Goal: Task Accomplishment & Management: Manage account settings

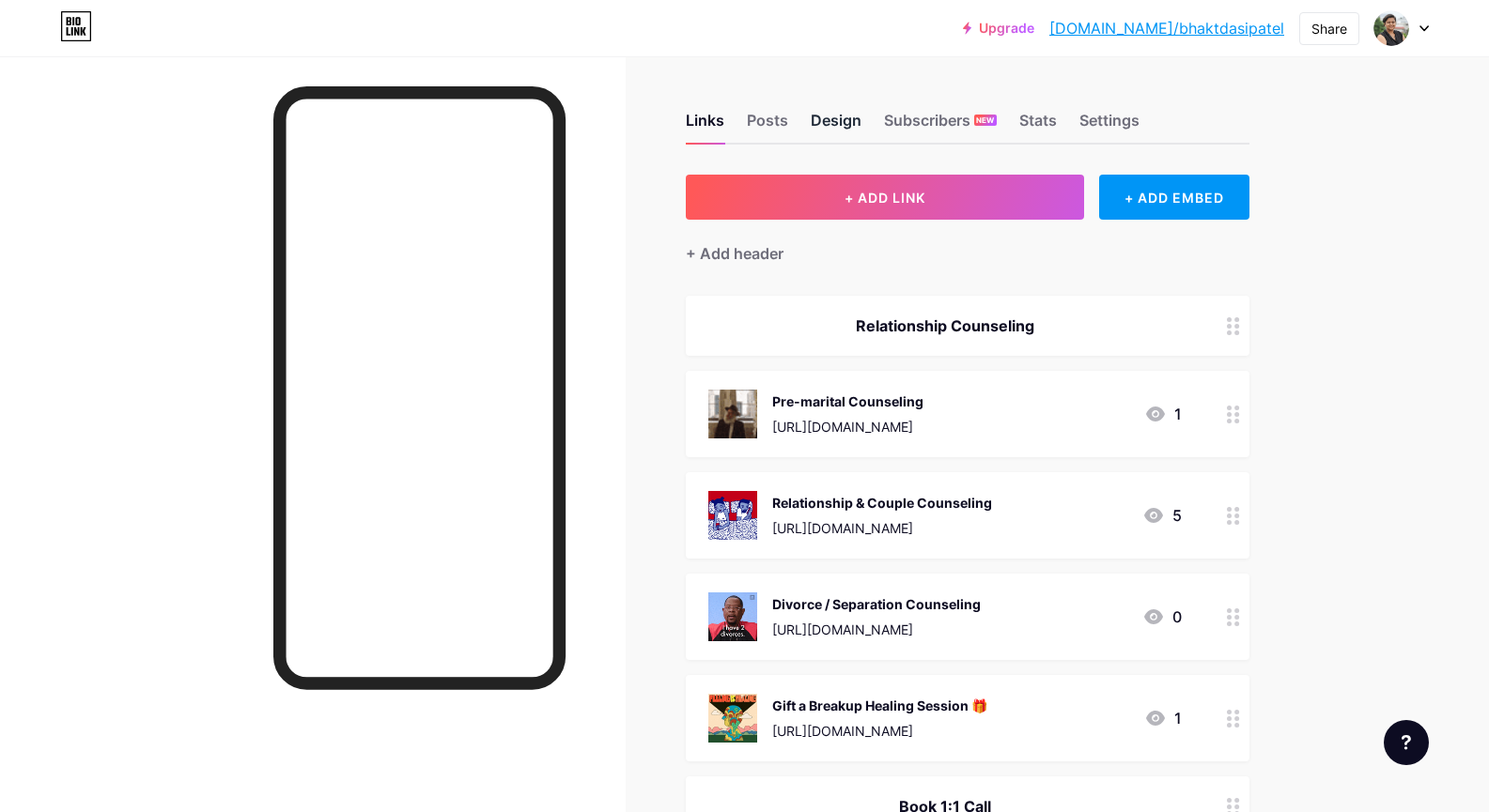
click at [844, 119] on div "Design" at bounding box center [835, 125] width 51 height 33
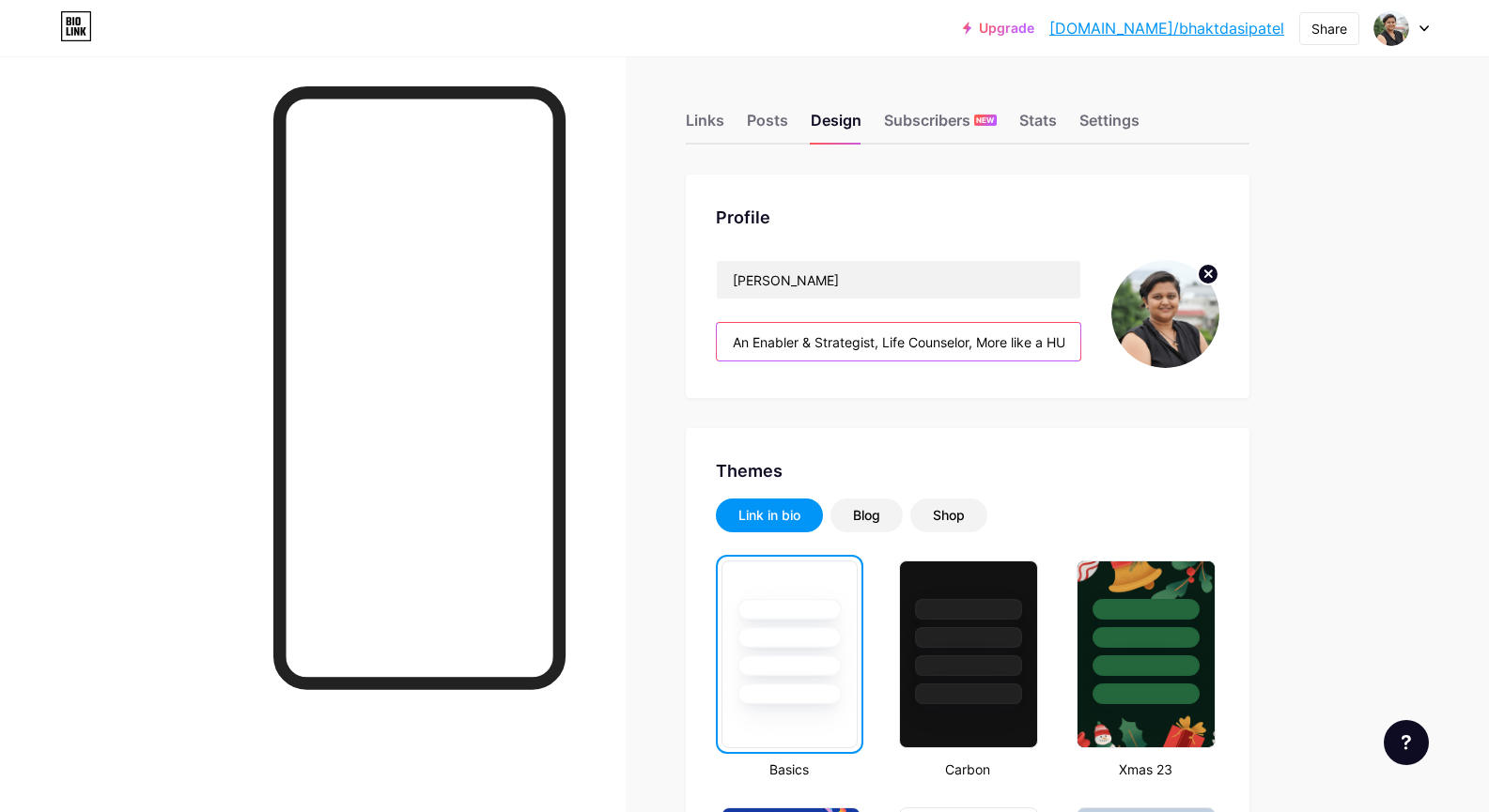
click at [875, 340] on input "An Enabler & Strategist, Life Counselor, More like a HUMAN!" at bounding box center [899, 341] width 364 height 37
click at [874, 311] on div "[PERSON_NAME] An Enabler & Strategist, Life Counselor, More like a HUMAN!" at bounding box center [899, 314] width 366 height 108
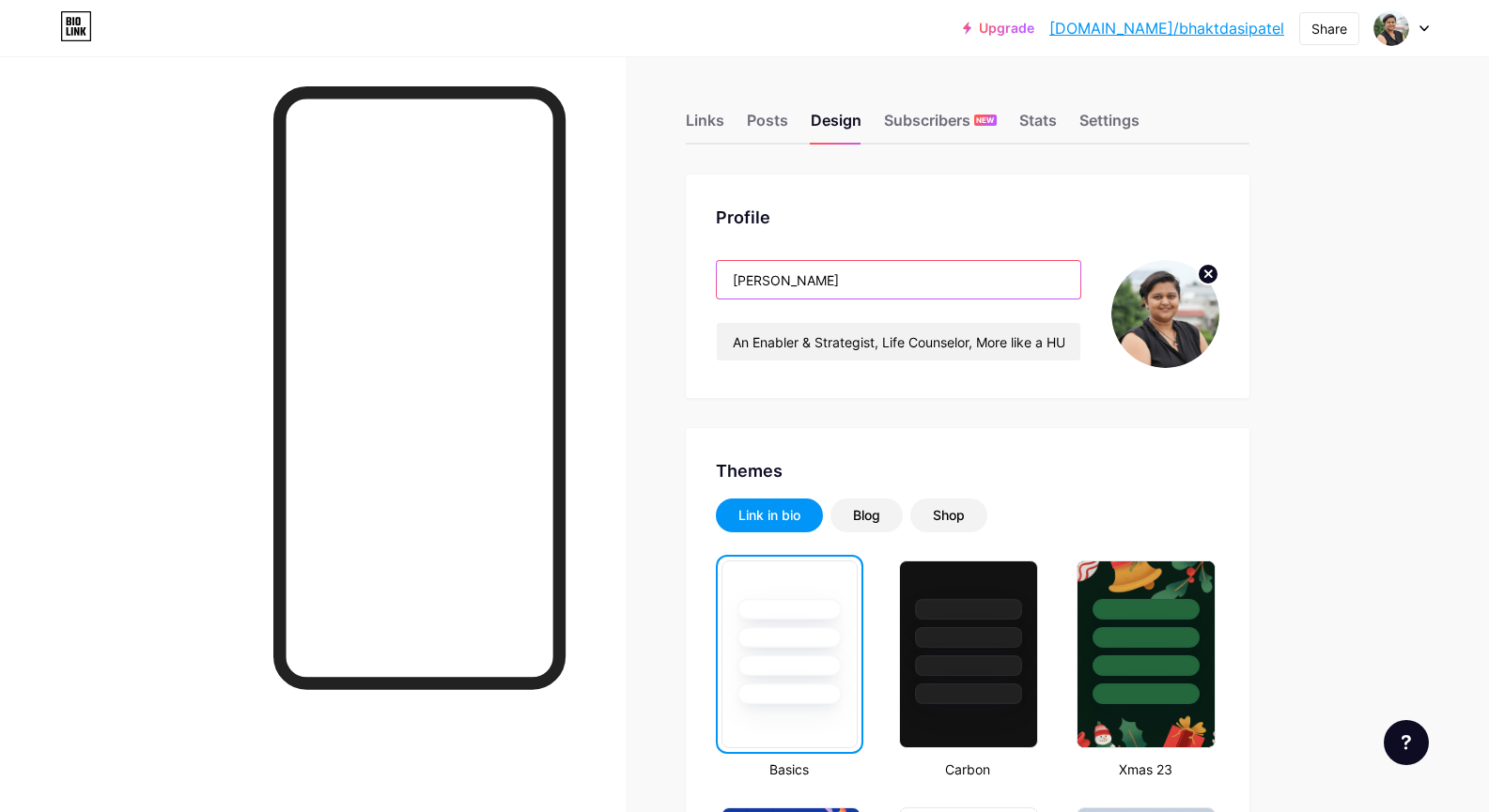
click at [874, 292] on input "[PERSON_NAME]" at bounding box center [899, 279] width 364 height 37
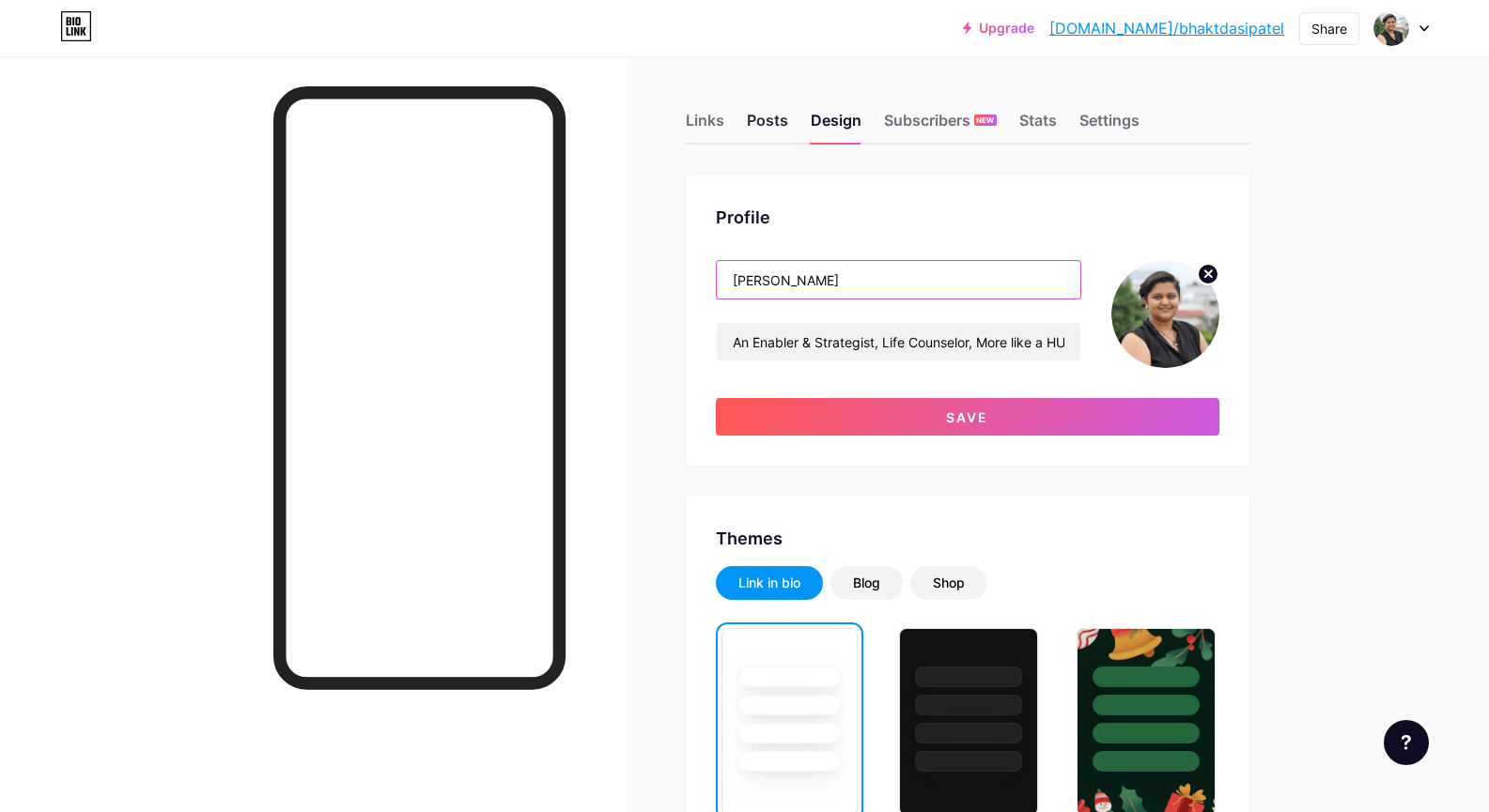
type input "[PERSON_NAME]"
click at [758, 121] on div "Posts" at bounding box center [767, 125] width 41 height 33
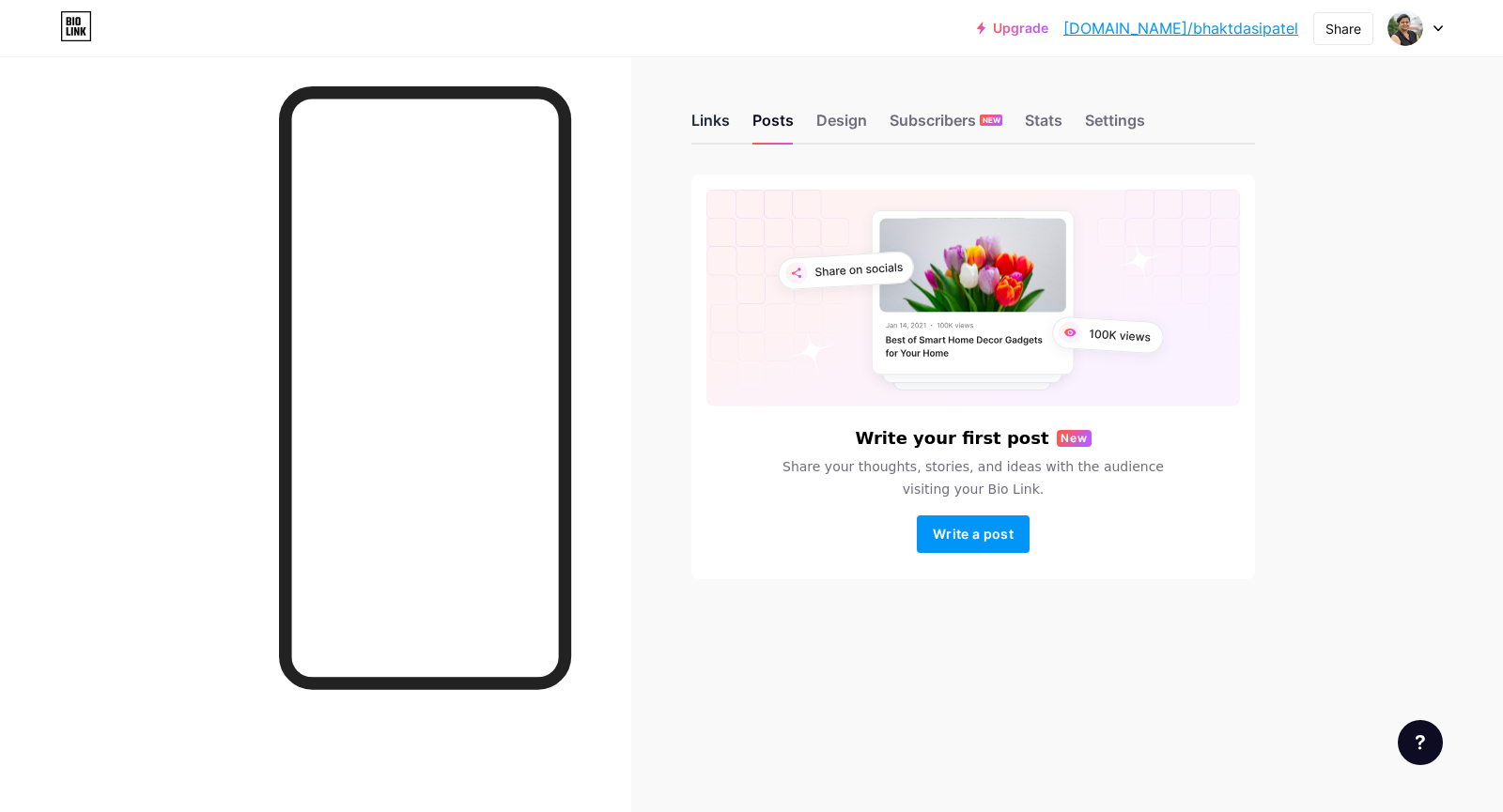
click at [724, 121] on div "Links" at bounding box center [711, 125] width 38 height 33
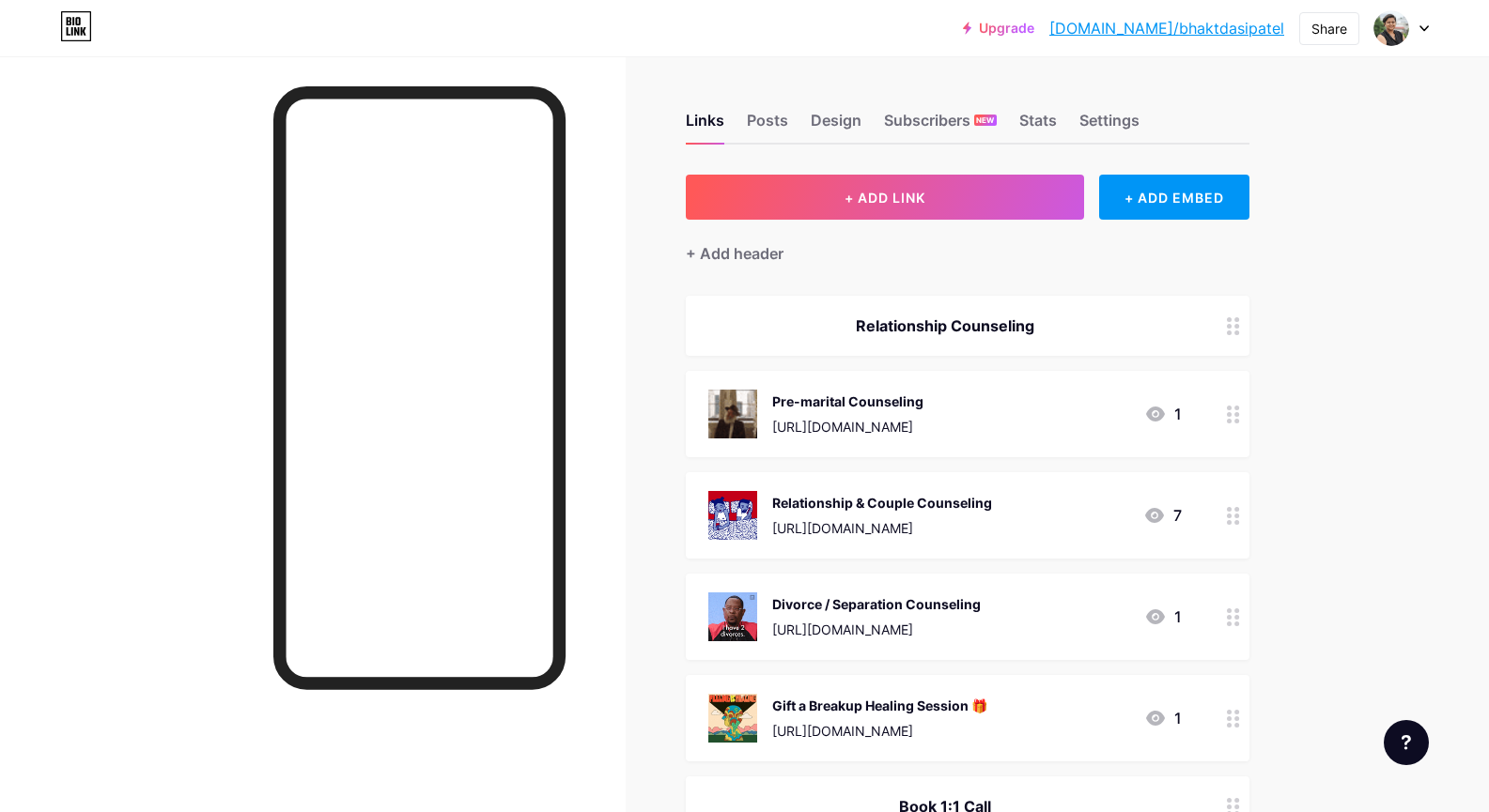
click at [1038, 106] on div "Links Posts Design Subscribers NEW Stats Settings" at bounding box center [967, 111] width 564 height 66
click at [1045, 116] on div "Stats" at bounding box center [1037, 125] width 37 height 33
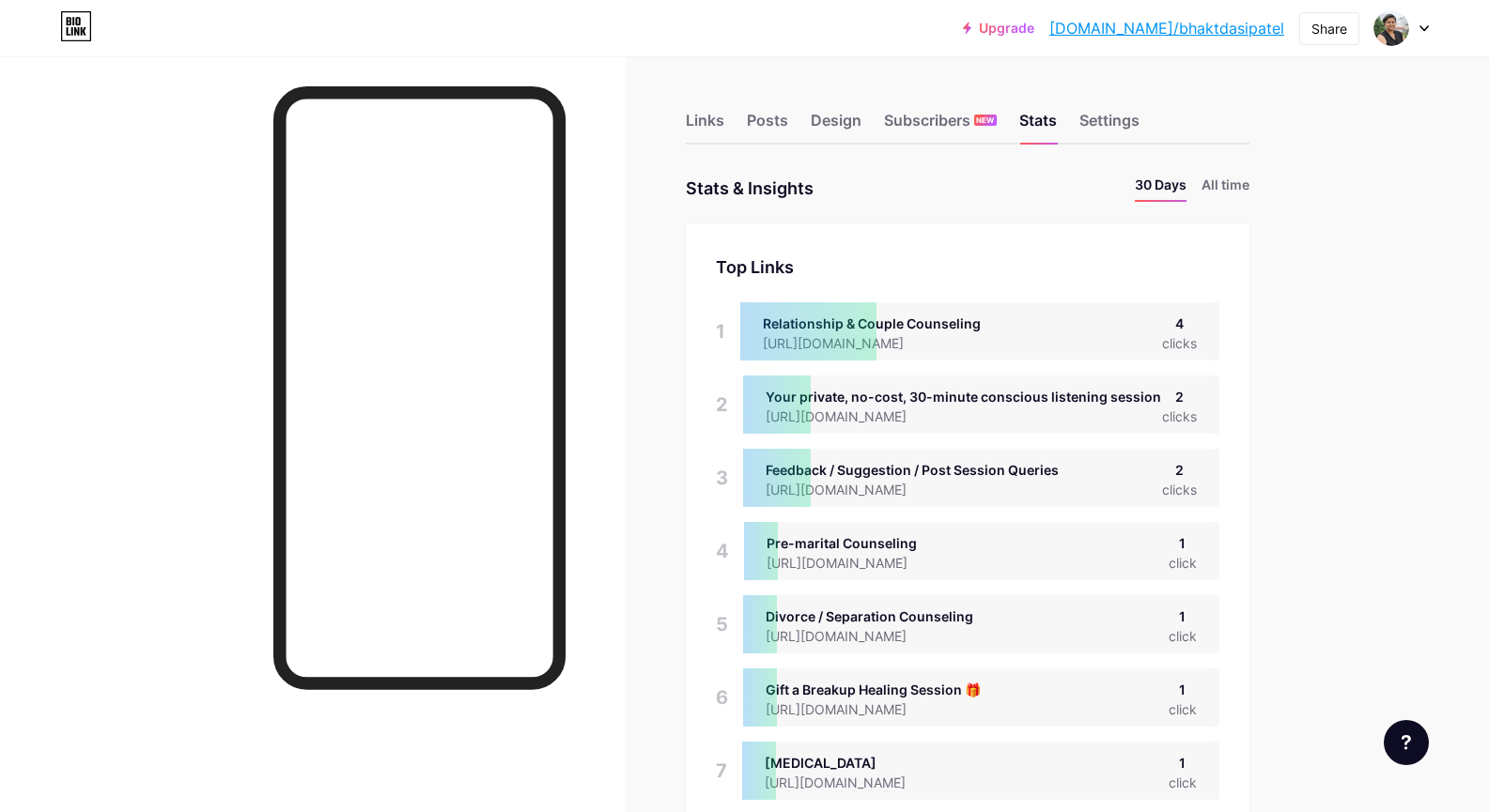
scroll to position [812, 1489]
click at [1239, 181] on li "All time" at bounding box center [1226, 188] width 48 height 27
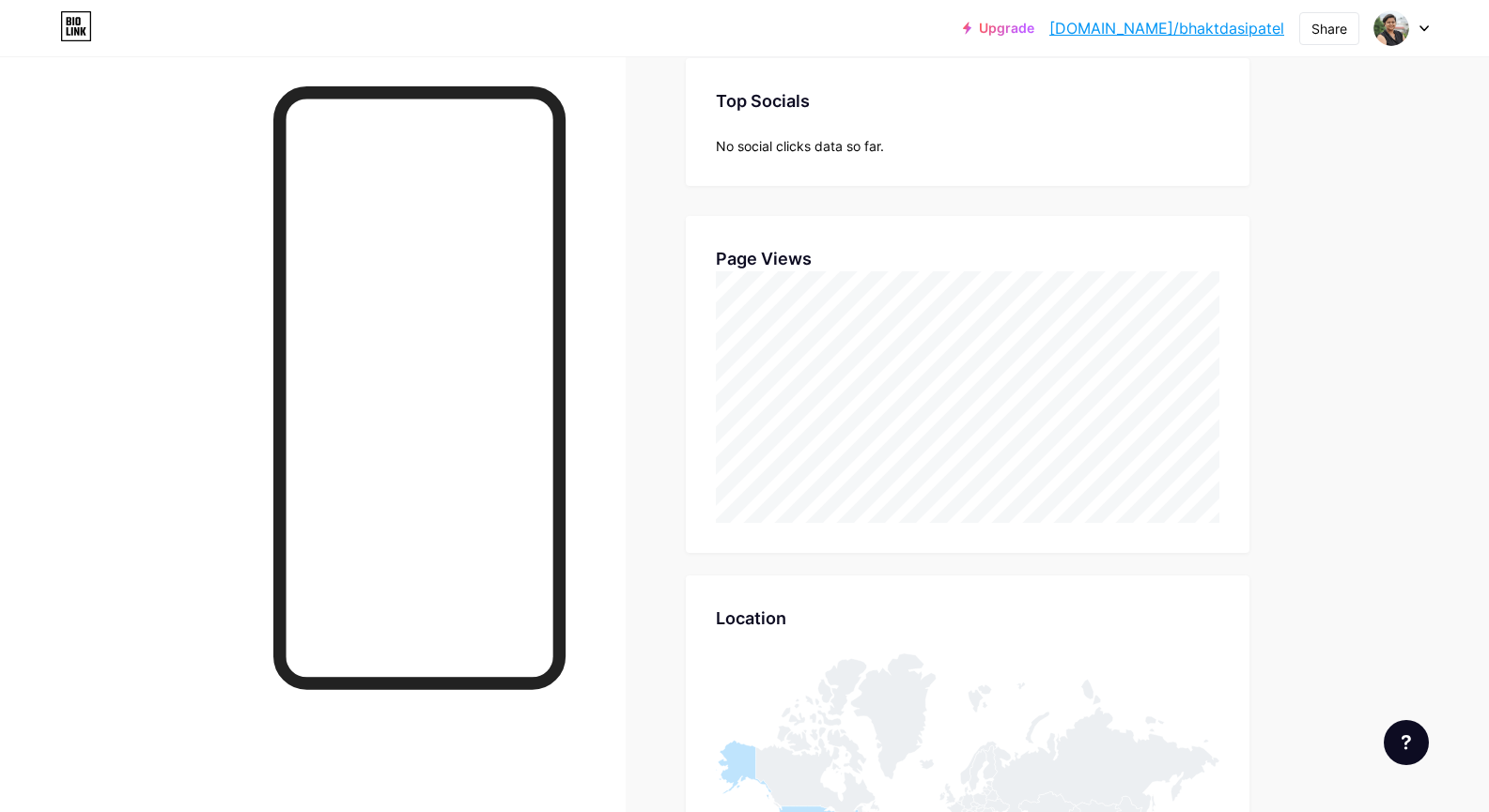
scroll to position [0, 0]
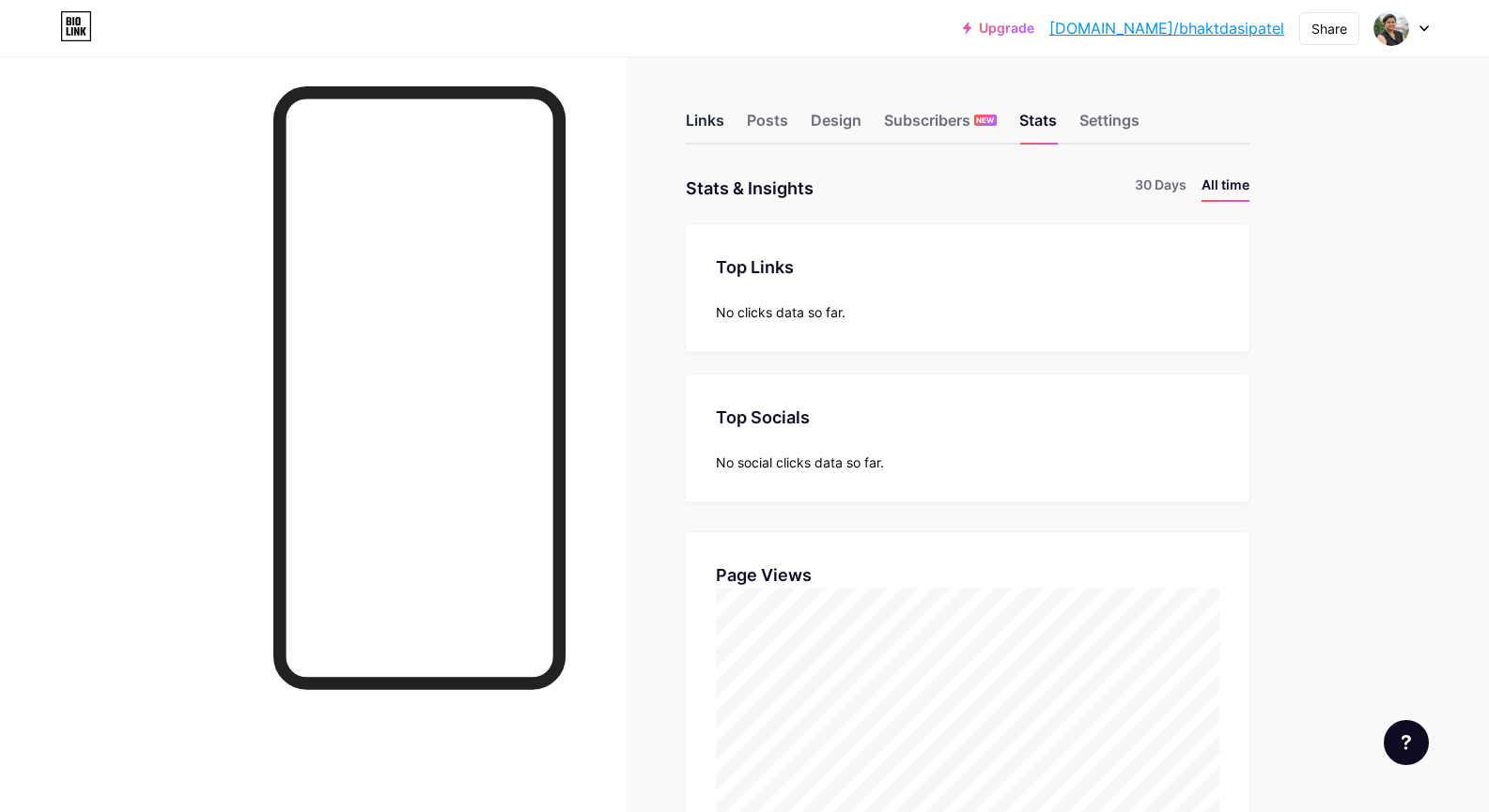
click at [718, 118] on div "Links" at bounding box center [705, 125] width 38 height 33
